Goal: Consume media (video, audio): Consume media (video, audio)

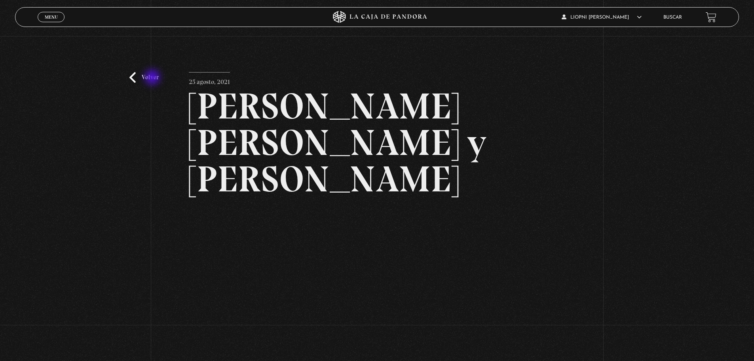
click at [146, 73] on link "Volver" at bounding box center [143, 77] width 29 height 11
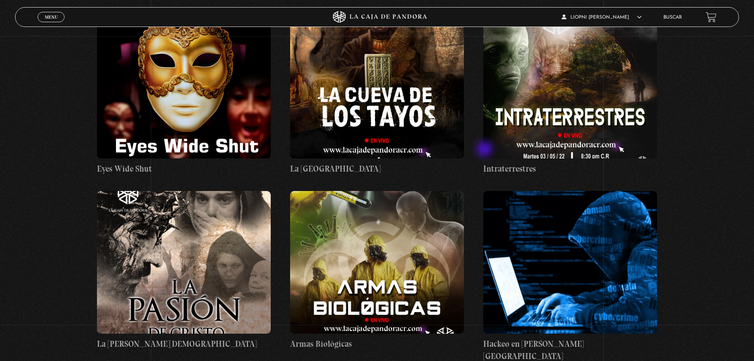
scroll to position [14560, 0]
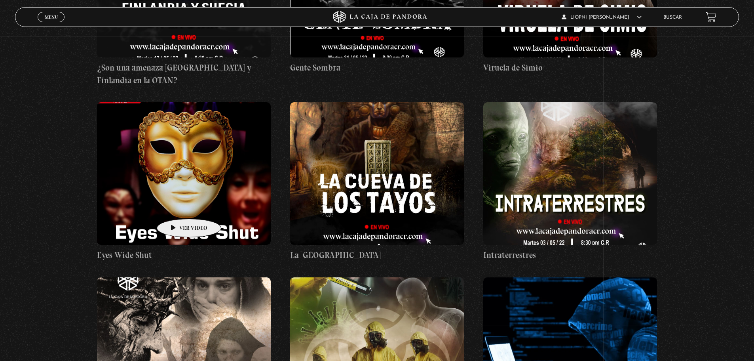
click at [176, 277] on figure at bounding box center [184, 348] width 174 height 142
